Goal: Task Accomplishment & Management: Use online tool/utility

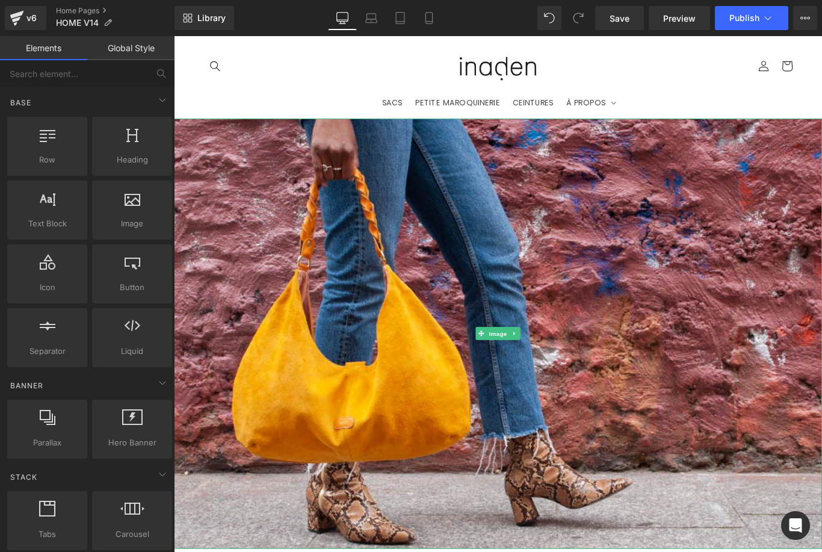
click at [526, 309] on img at bounding box center [538, 370] width 728 height 483
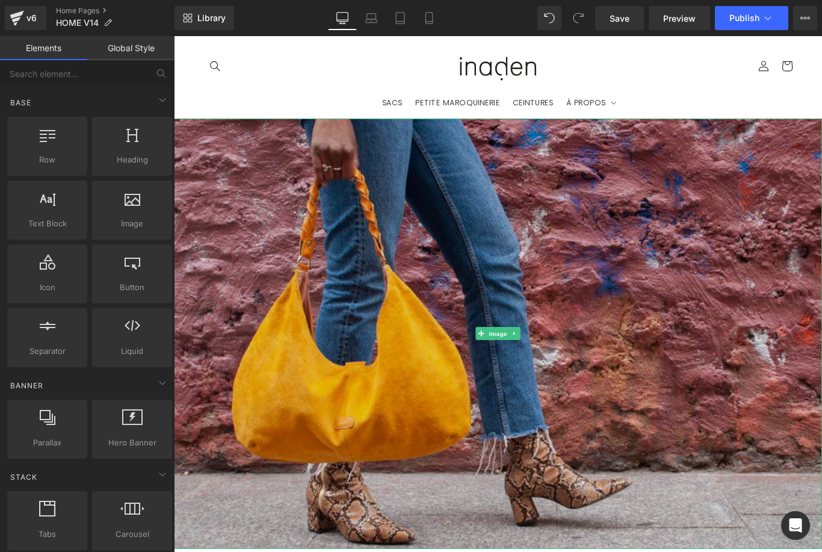
click at [492, 243] on img at bounding box center [538, 370] width 728 height 483
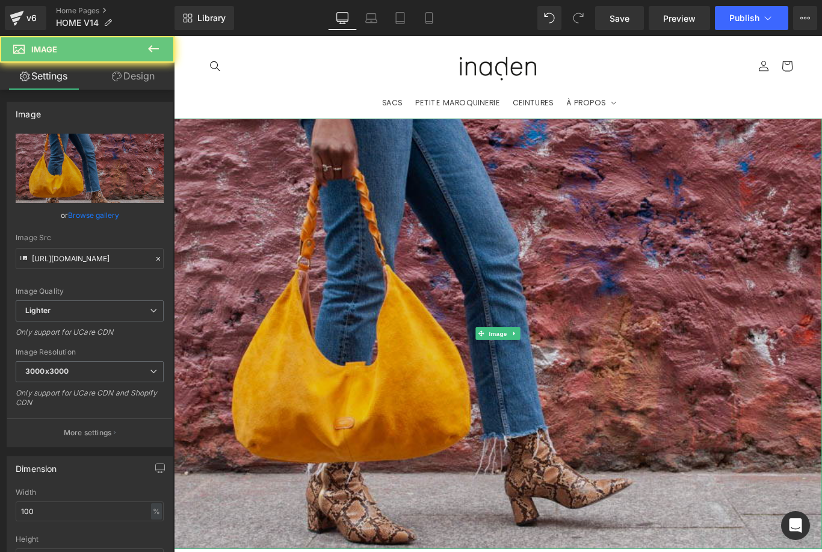
click at [431, 327] on img at bounding box center [538, 370] width 728 height 483
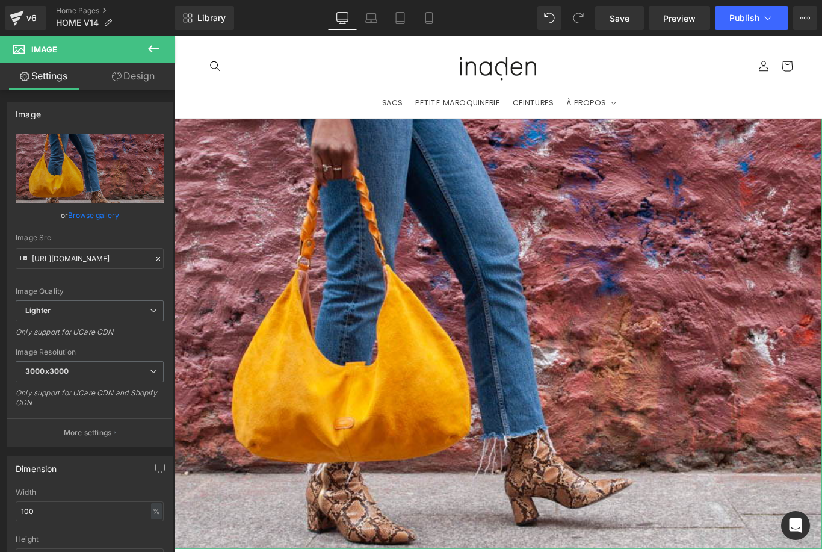
click at [86, 216] on link "Browse gallery" at bounding box center [93, 215] width 51 height 21
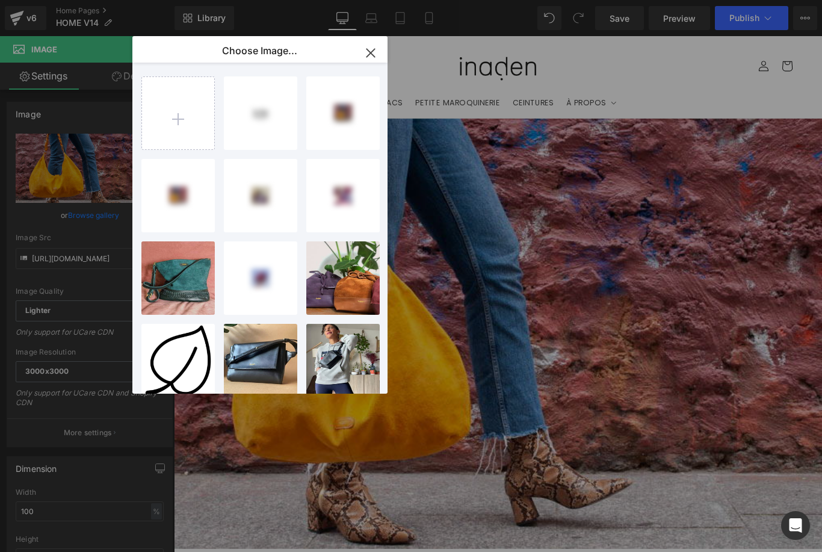
drag, startPoint x: 199, startPoint y: 96, endPoint x: 214, endPoint y: 55, distance: 43.9
click at [298, 96] on div "inaden ...logo.png 22.35 KB Delete image? Yes No inaden ...rica.JPG 400.69 KB D…" at bounding box center [259, 228] width 255 height 331
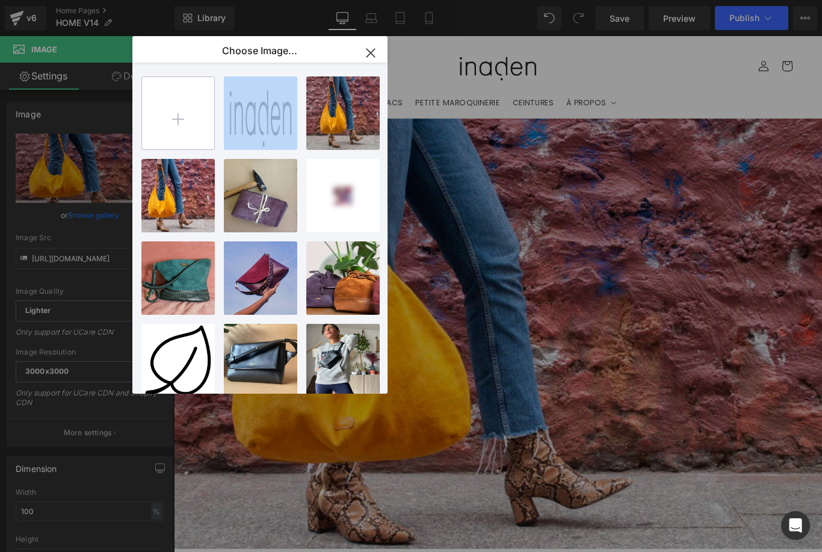
click at [148, 137] on input "file" at bounding box center [178, 113] width 72 height 72
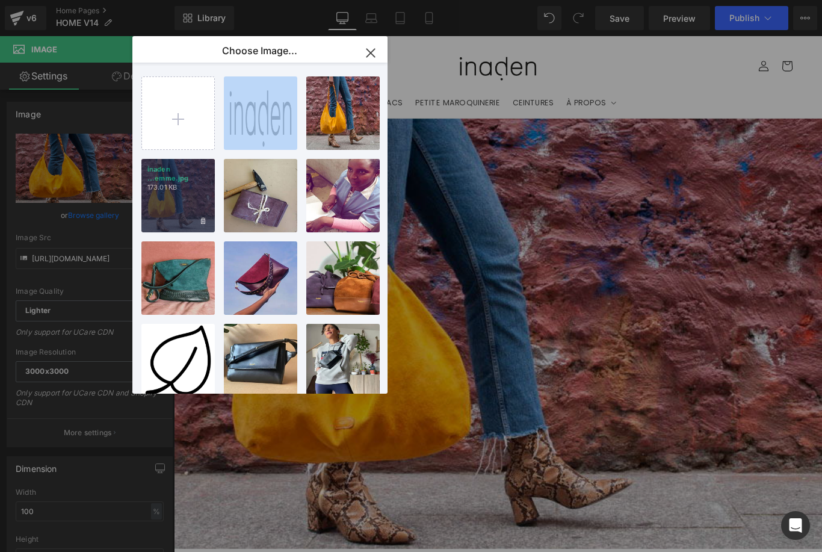
type input "C:\fakepath\destockage inaden.jpg"
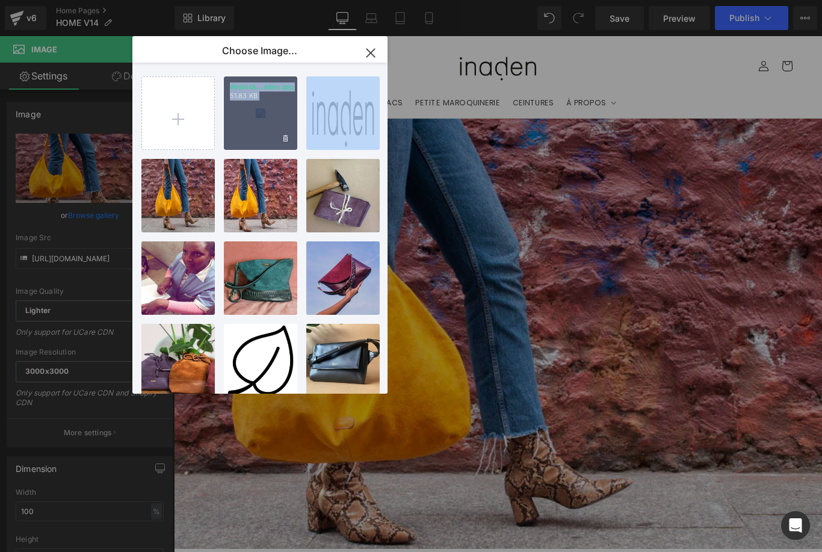
click at [276, 112] on div "destock...aden.jpg 51.83 KB" at bounding box center [260, 112] width 73 height 73
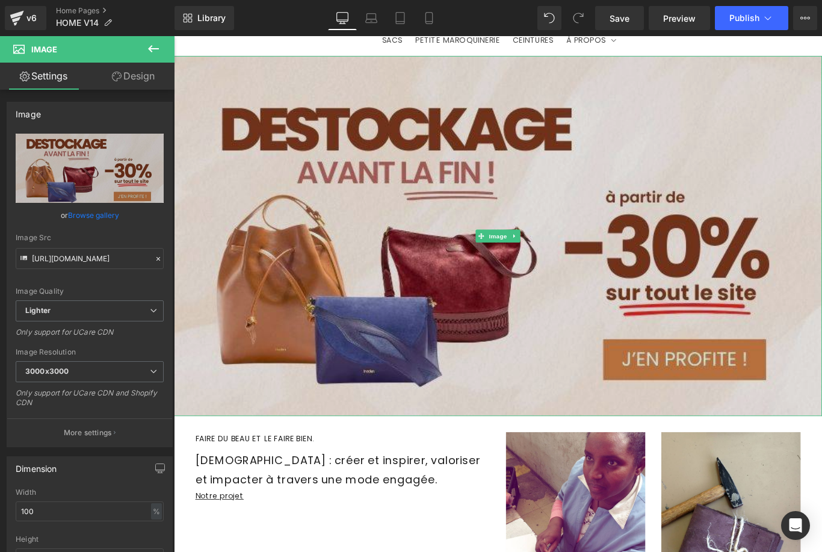
scroll to position [111, 0]
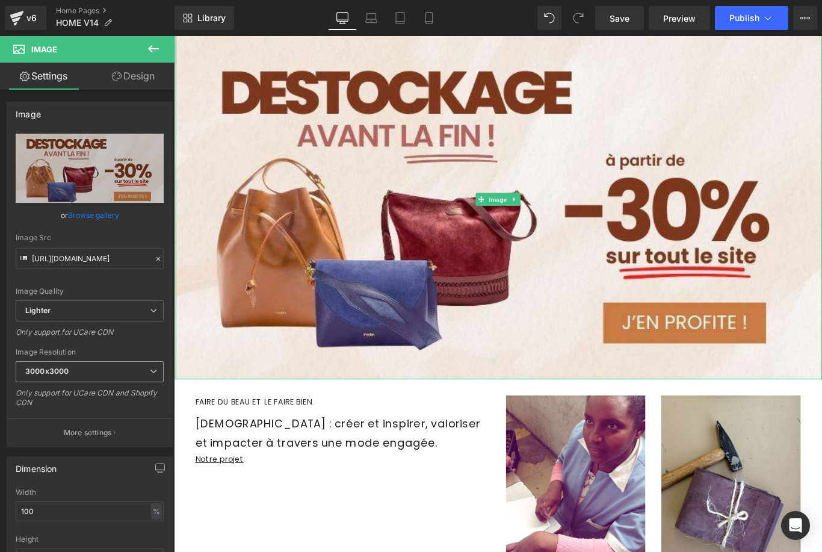
click at [153, 375] on span "3000x3000" at bounding box center [90, 371] width 148 height 21
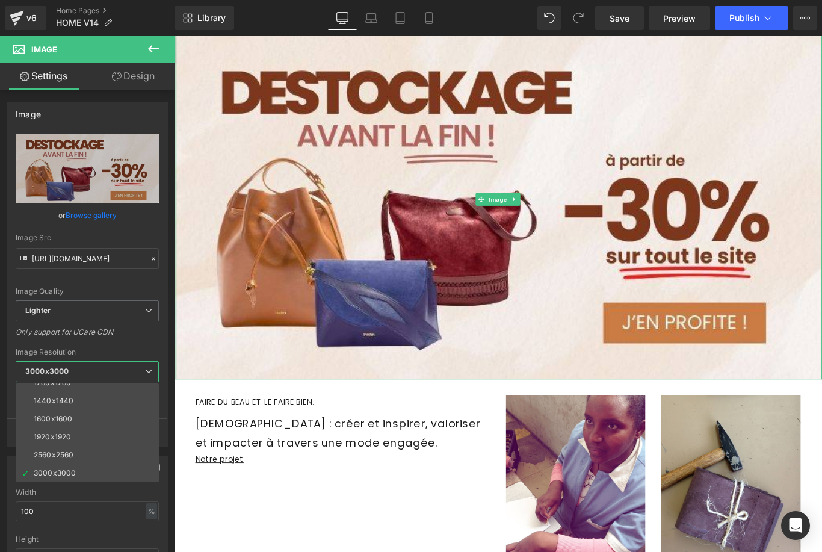
scroll to position [172, 0]
click at [91, 475] on li "3000x3000" at bounding box center [90, 473] width 149 height 18
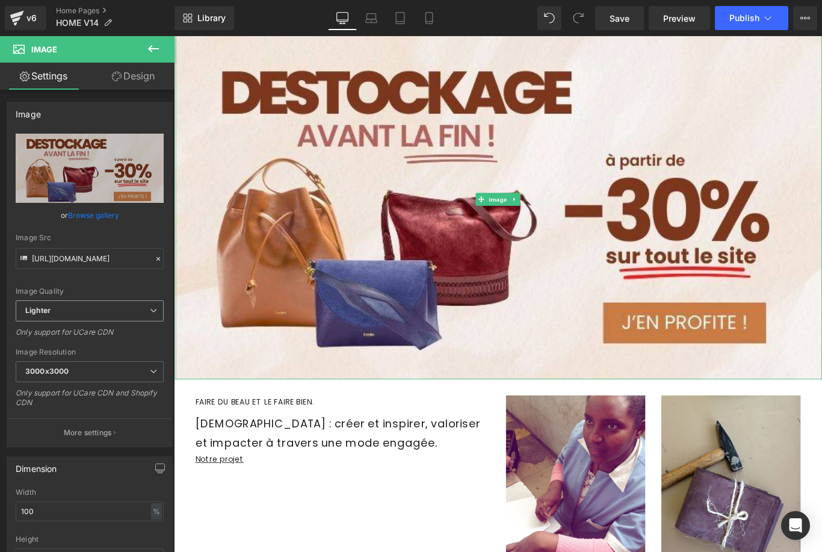
click at [137, 311] on span "Lighter" at bounding box center [90, 310] width 148 height 21
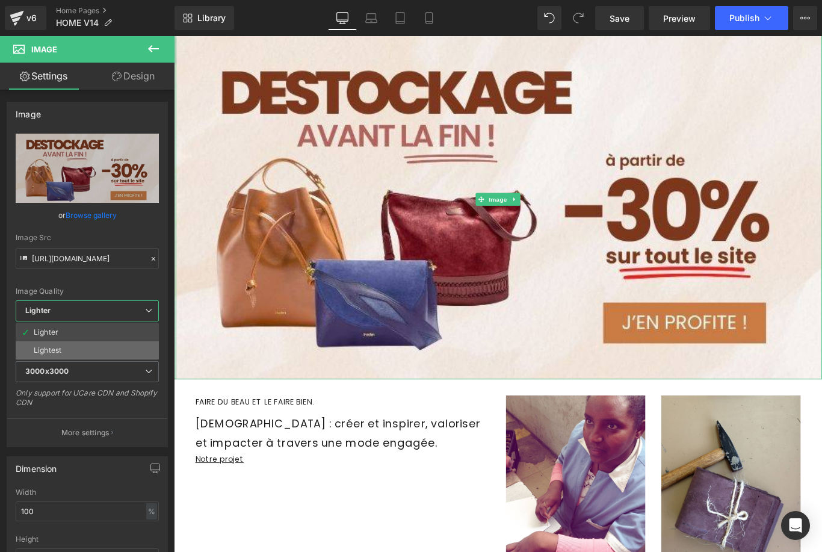
click at [121, 348] on li "Lightest" at bounding box center [87, 350] width 143 height 18
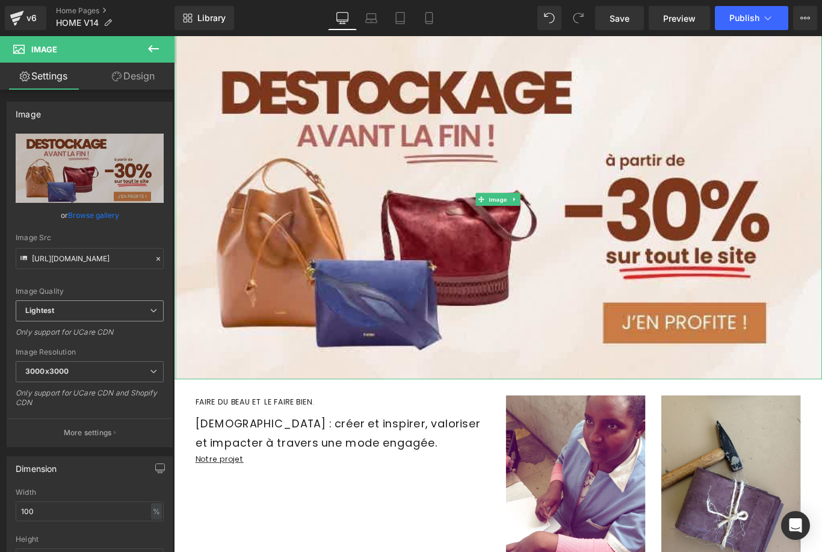
click at [121, 308] on span "Lightest" at bounding box center [90, 310] width 148 height 21
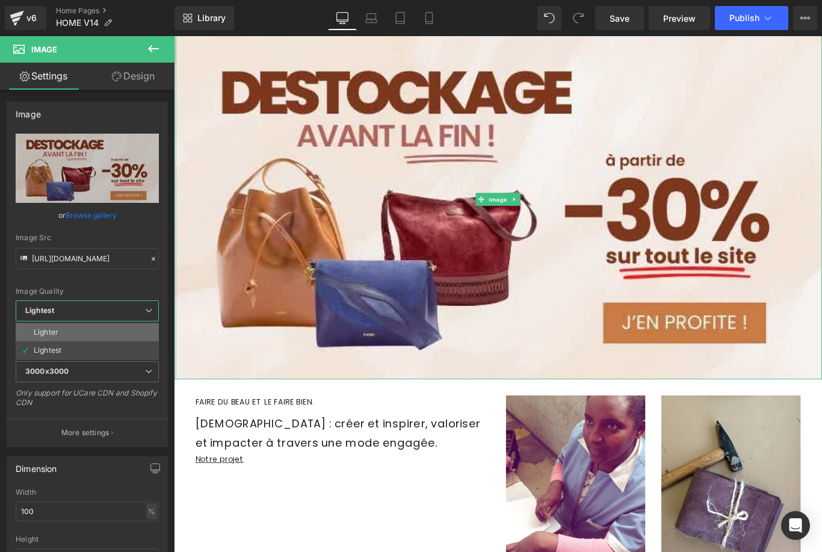
click at [117, 323] on li "Lighter" at bounding box center [87, 332] width 143 height 18
type input "[URL][DOMAIN_NAME]"
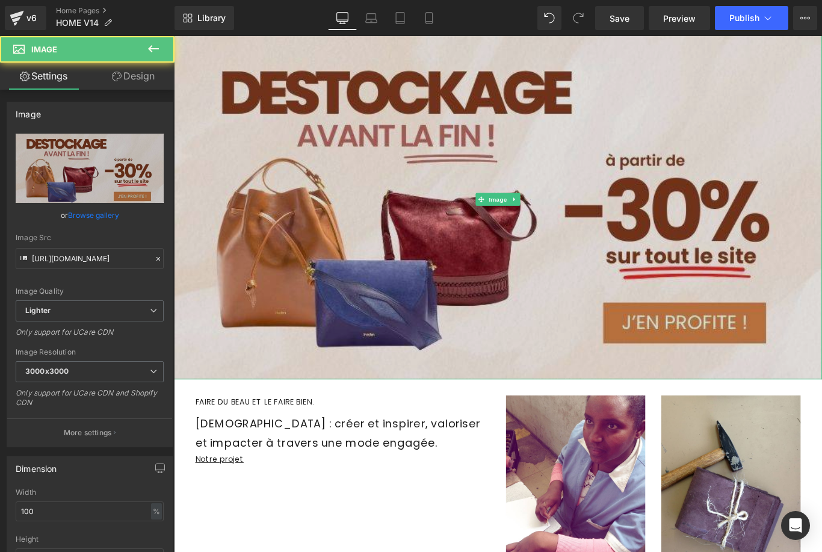
click at [577, 287] on img at bounding box center [538, 219] width 728 height 404
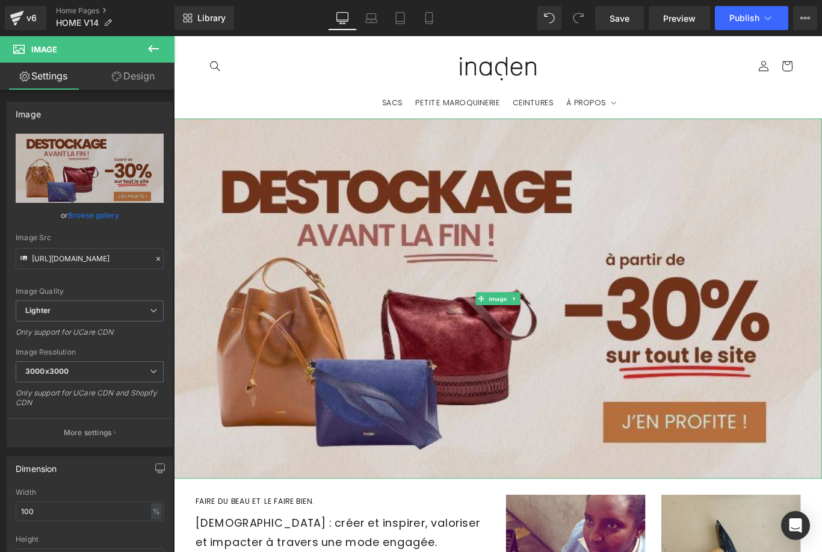
scroll to position [0, 0]
click at [504, 251] on img at bounding box center [538, 331] width 728 height 404
click at [245, 229] on img at bounding box center [538, 331] width 728 height 404
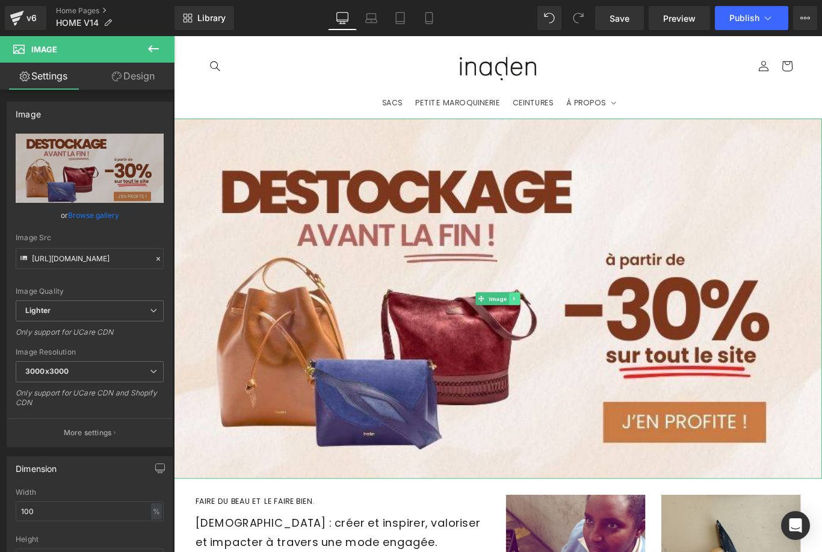
click at [555, 334] on icon at bounding box center [556, 330] width 7 height 7
click at [102, 216] on link "Browse gallery" at bounding box center [93, 215] width 51 height 21
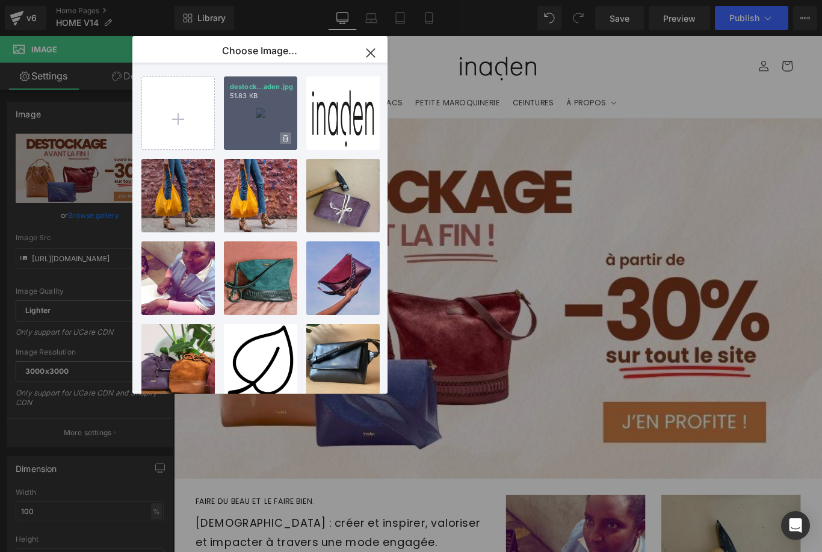
click at [283, 142] on icon at bounding box center [285, 139] width 4 height 8
click at [245, 138] on span "Yes" at bounding box center [245, 138] width 30 height 13
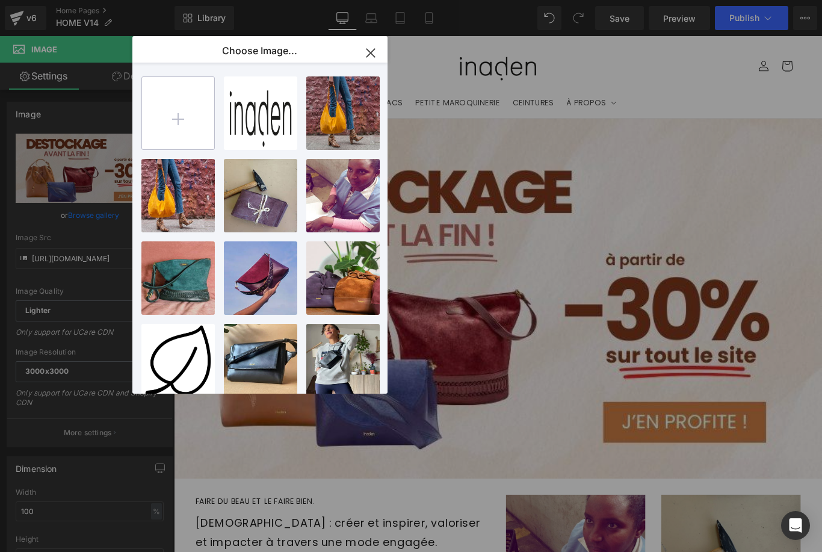
click at [188, 123] on input "file" at bounding box center [178, 113] width 72 height 72
type input "C:\fakepath\destockage.jpg"
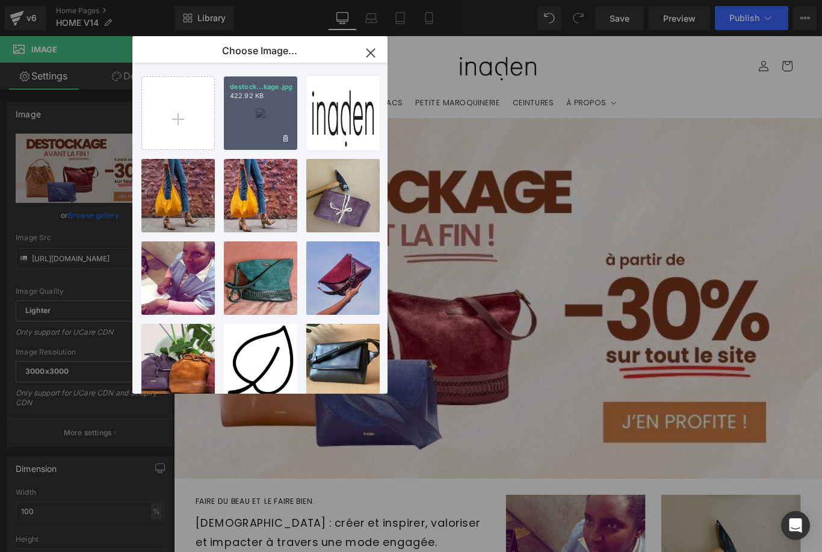
click at [288, 118] on div "destock...kage.jpg 422.92 KB" at bounding box center [260, 112] width 73 height 73
type input "[URL][DOMAIN_NAME]"
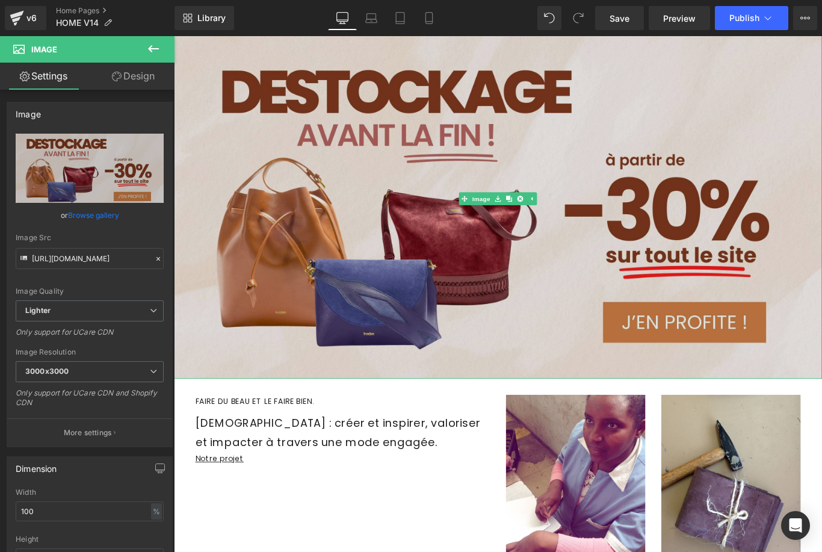
scroll to position [117, 0]
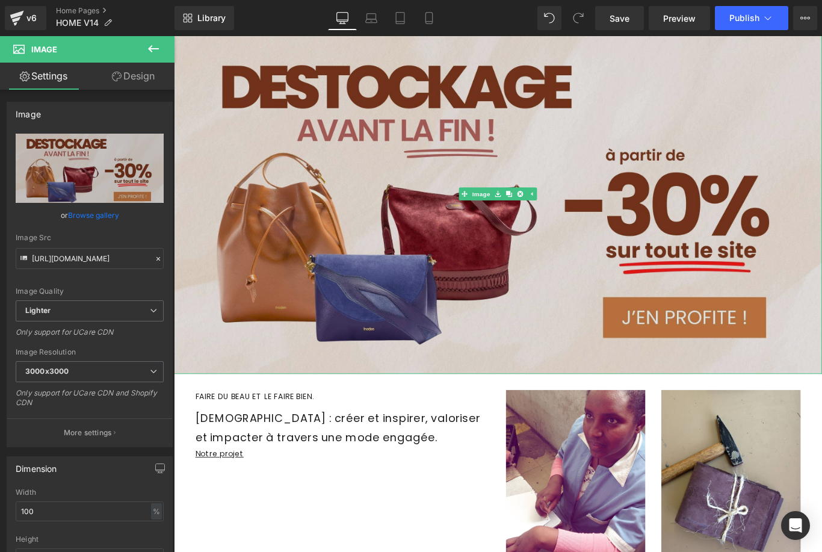
click at [544, 370] on img at bounding box center [538, 213] width 728 height 404
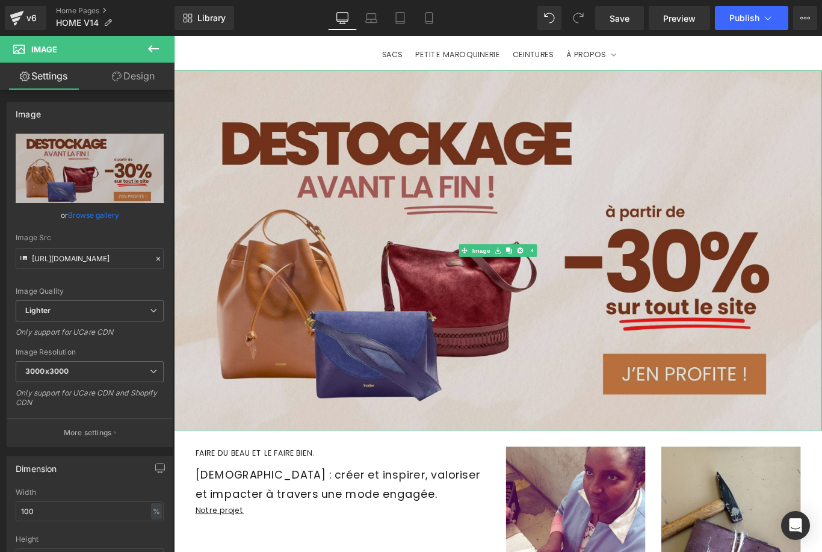
scroll to position [48, 0]
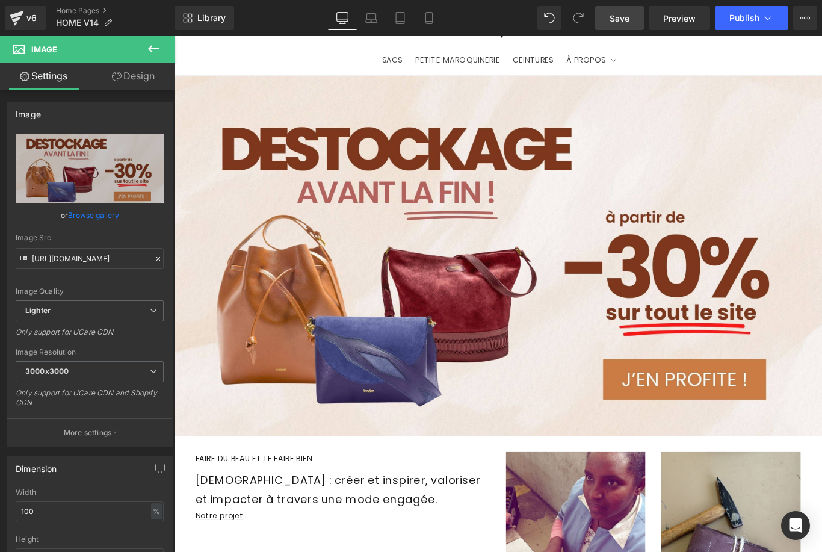
click at [628, 22] on span "Save" at bounding box center [619, 18] width 20 height 13
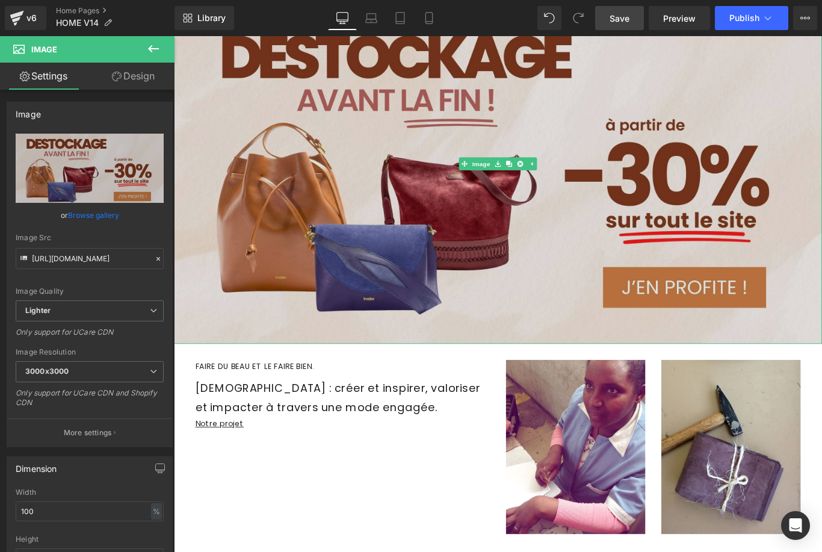
scroll to position [151, 0]
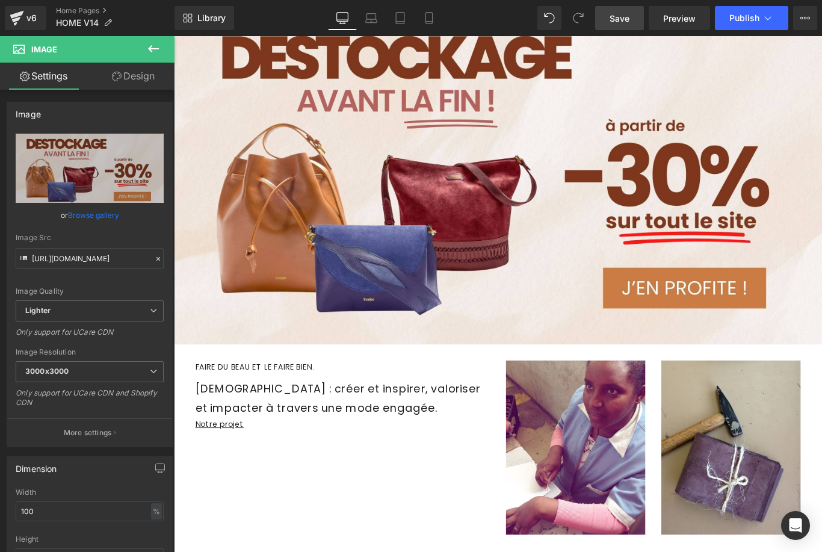
click at [629, 23] on span "Save" at bounding box center [619, 18] width 20 height 13
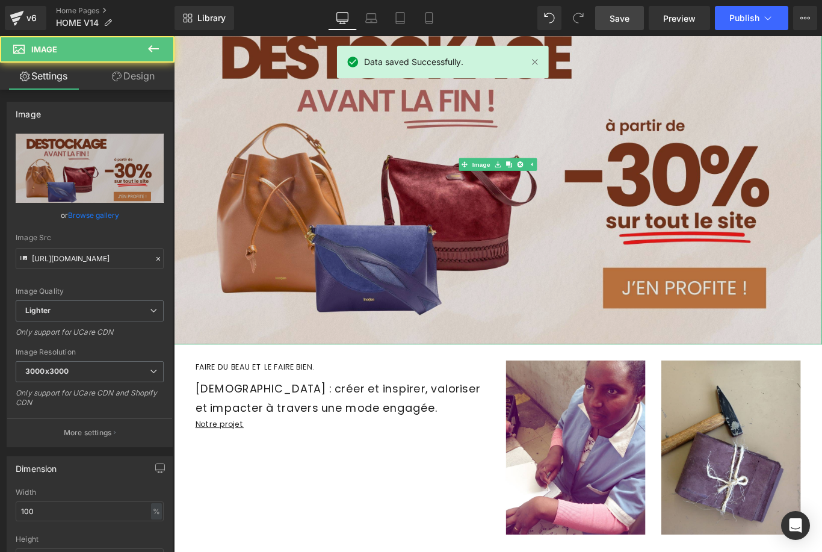
click at [718, 319] on img at bounding box center [538, 180] width 728 height 404
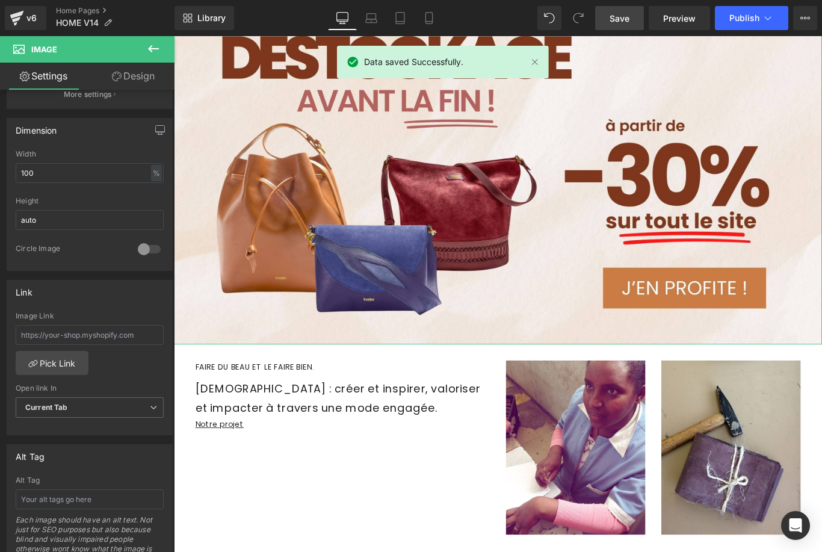
scroll to position [362, 0]
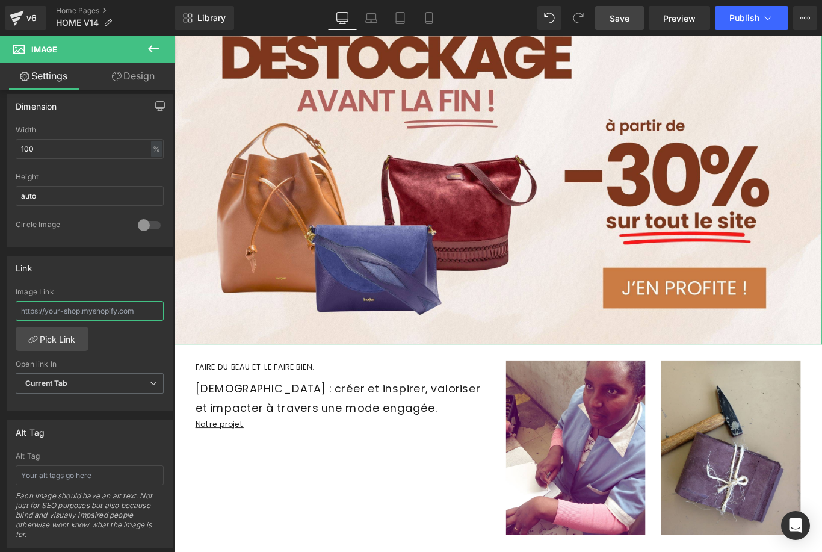
click at [84, 315] on input "text" at bounding box center [90, 311] width 148 height 20
click at [80, 336] on link "Pick Link" at bounding box center [52, 339] width 73 height 24
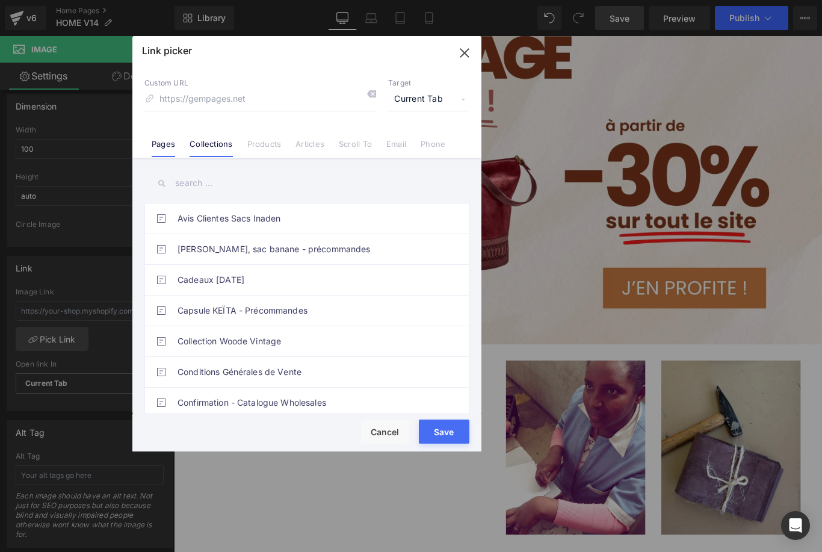
click at [203, 149] on link "Collections" at bounding box center [210, 148] width 43 height 18
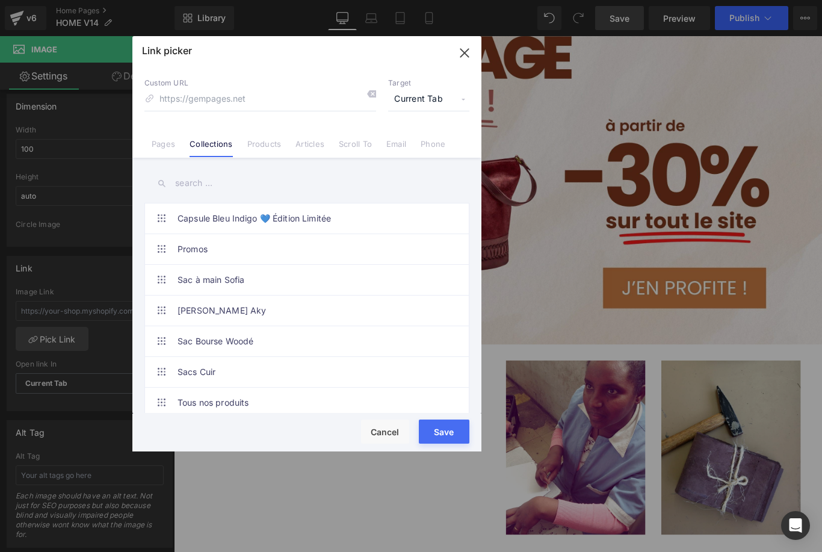
click at [197, 183] on input "text" at bounding box center [306, 183] width 325 height 27
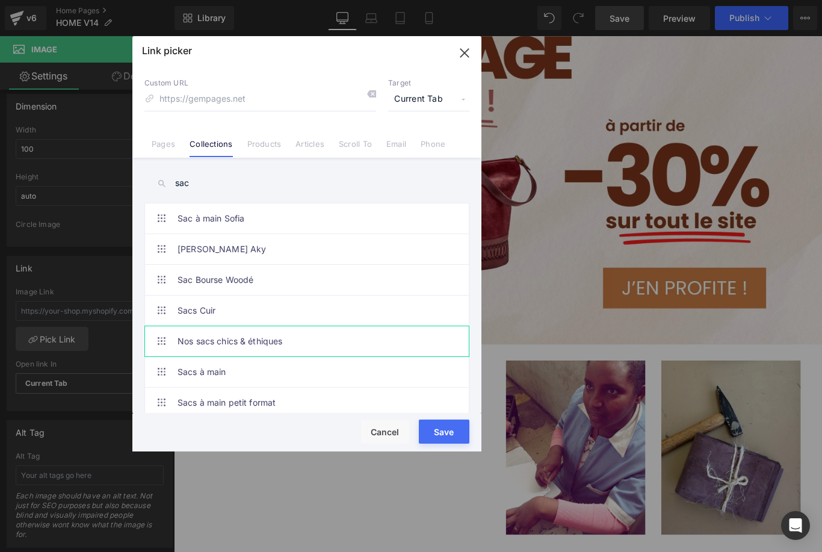
type input "sac"
click at [336, 340] on link "Nos sacs chics & éthiques" at bounding box center [309, 341] width 265 height 30
type input "/collections/sacs"
click at [445, 437] on button "Save" at bounding box center [444, 431] width 51 height 24
type input "/collections/sacs"
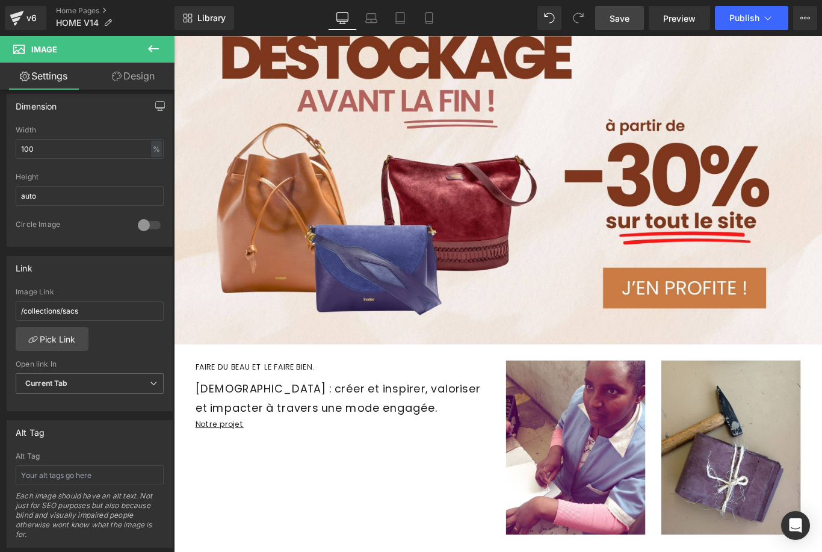
click at [619, 28] on link "Save" at bounding box center [619, 18] width 49 height 24
click at [745, 23] on span "Publish" at bounding box center [744, 18] width 30 height 10
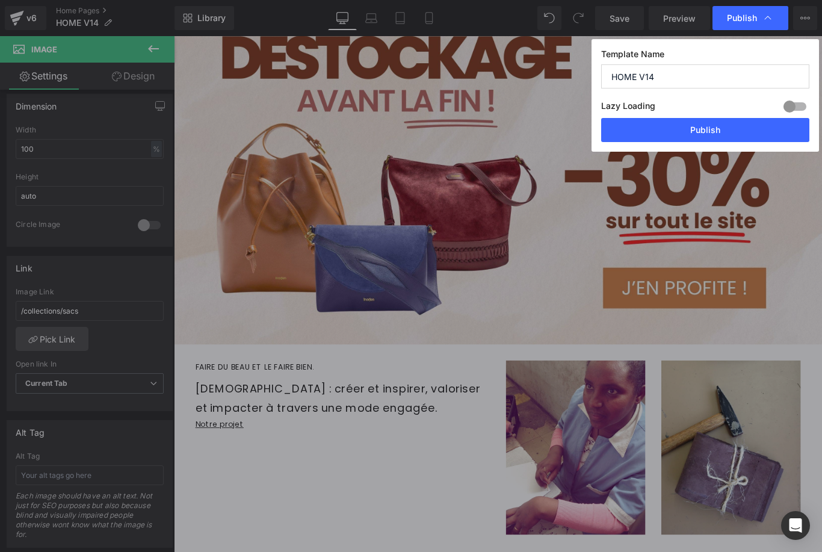
click at [712, 76] on input "HOME V14" at bounding box center [705, 76] width 208 height 24
type input "HOME V15"
click at [712, 129] on button "Publish" at bounding box center [705, 130] width 208 height 24
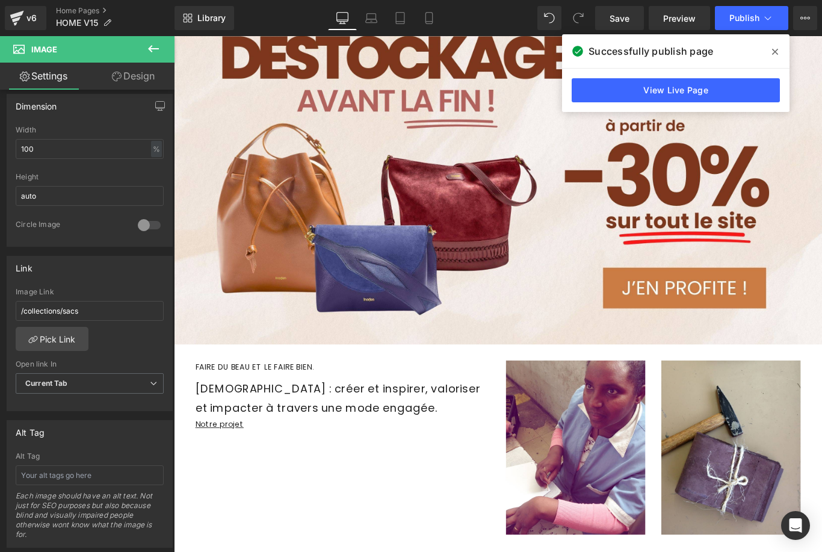
click at [773, 58] on span at bounding box center [774, 51] width 19 height 19
